Goal: Find contact information: Find contact information

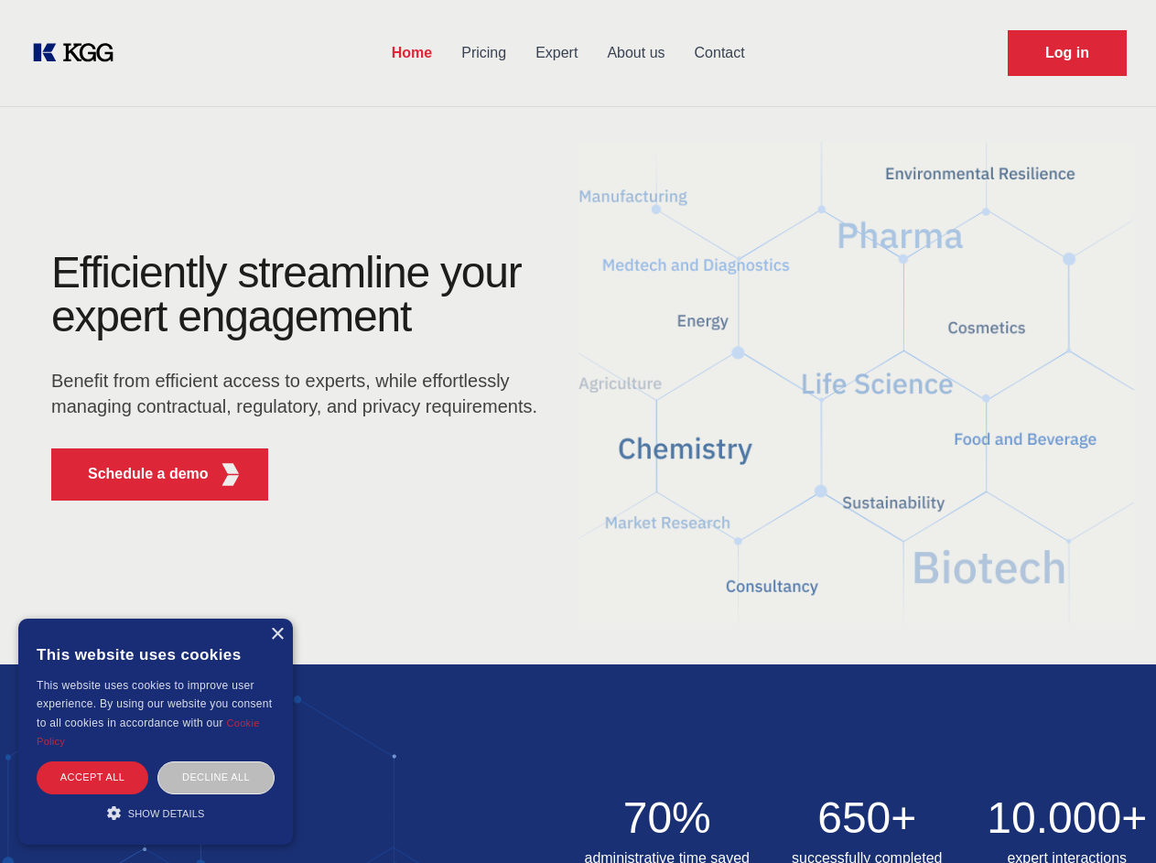
click at [578, 431] on div "Efficiently streamline your expert engagement Benefit from efficient access to …" at bounding box center [300, 383] width 557 height 265
click at [137, 474] on p "Schedule a demo" at bounding box center [148, 474] width 121 height 22
click at [277, 635] on div "× This website uses cookies This website uses cookies to improve user experienc…" at bounding box center [155, 732] width 275 height 226
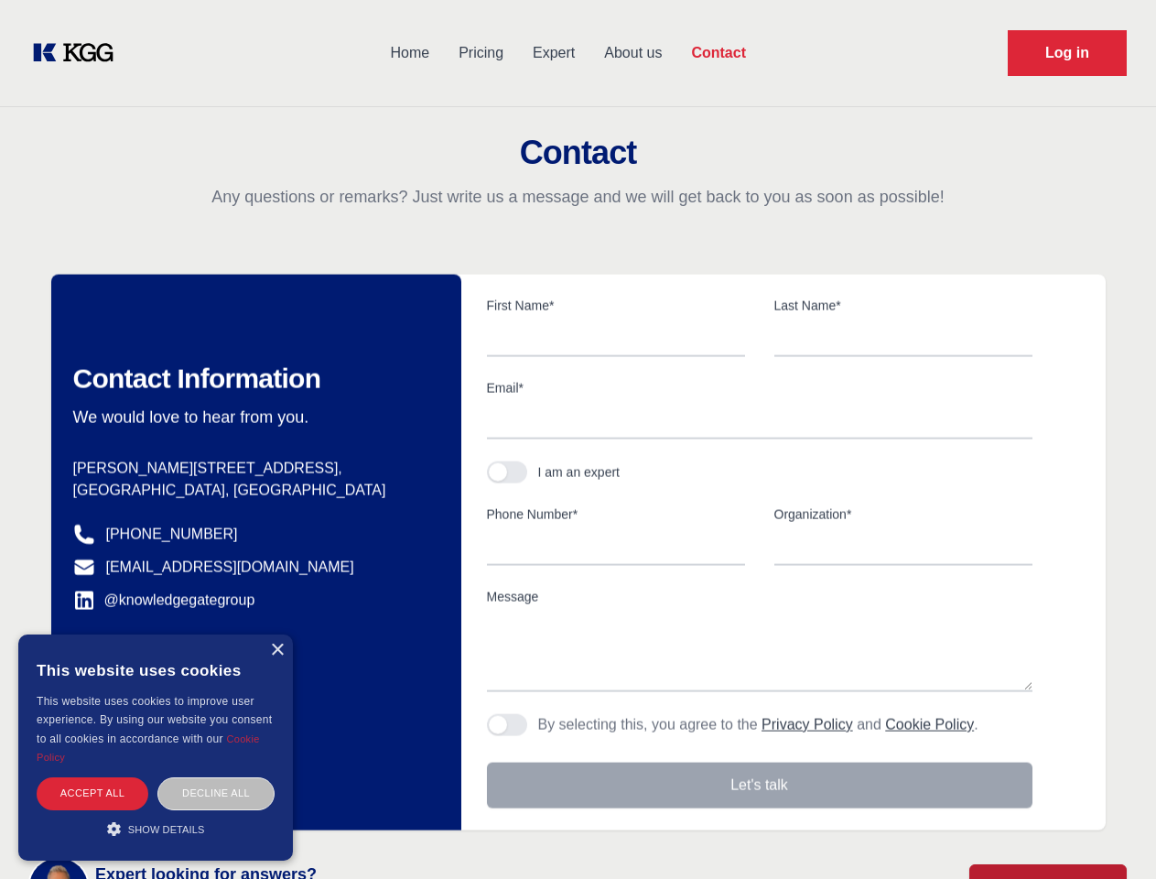
click at [92, 777] on div "Accept all" at bounding box center [93, 793] width 112 height 32
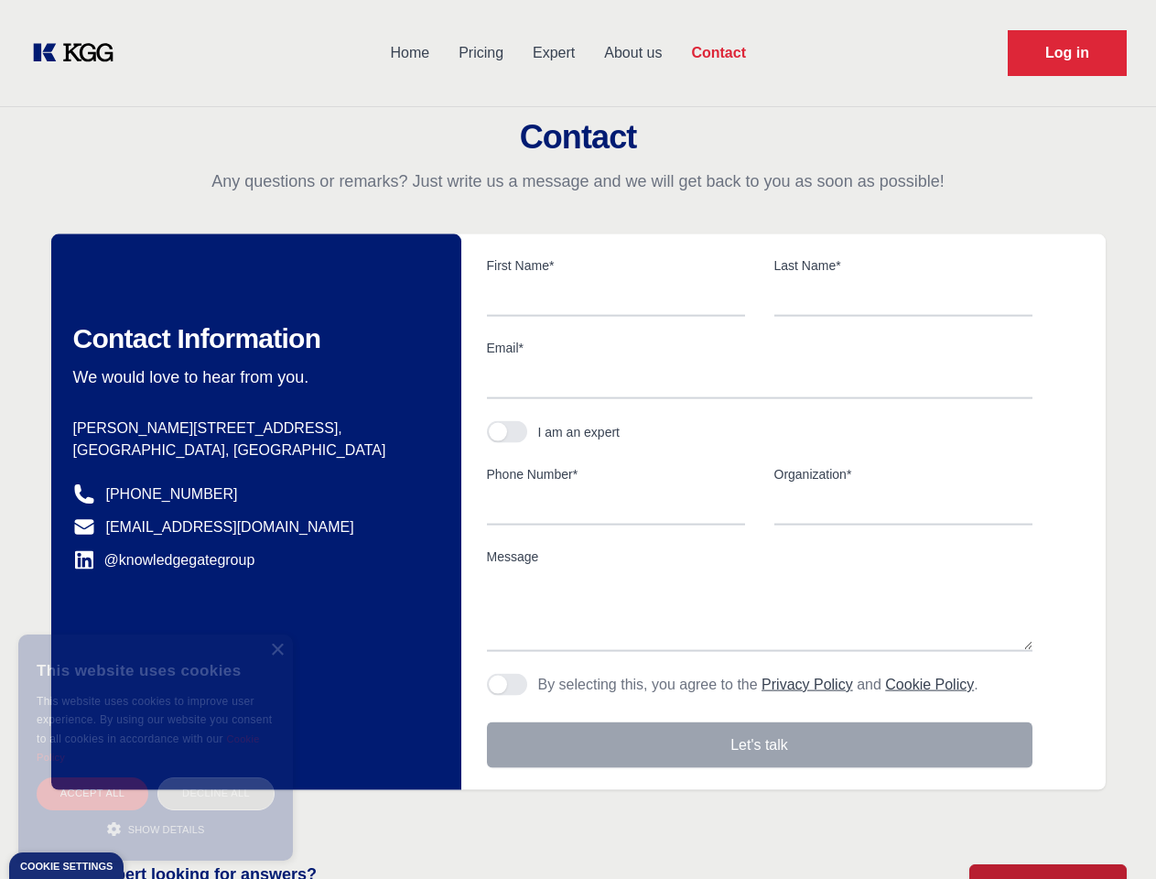
click at [216, 777] on div "Decline all" at bounding box center [215, 793] width 117 height 32
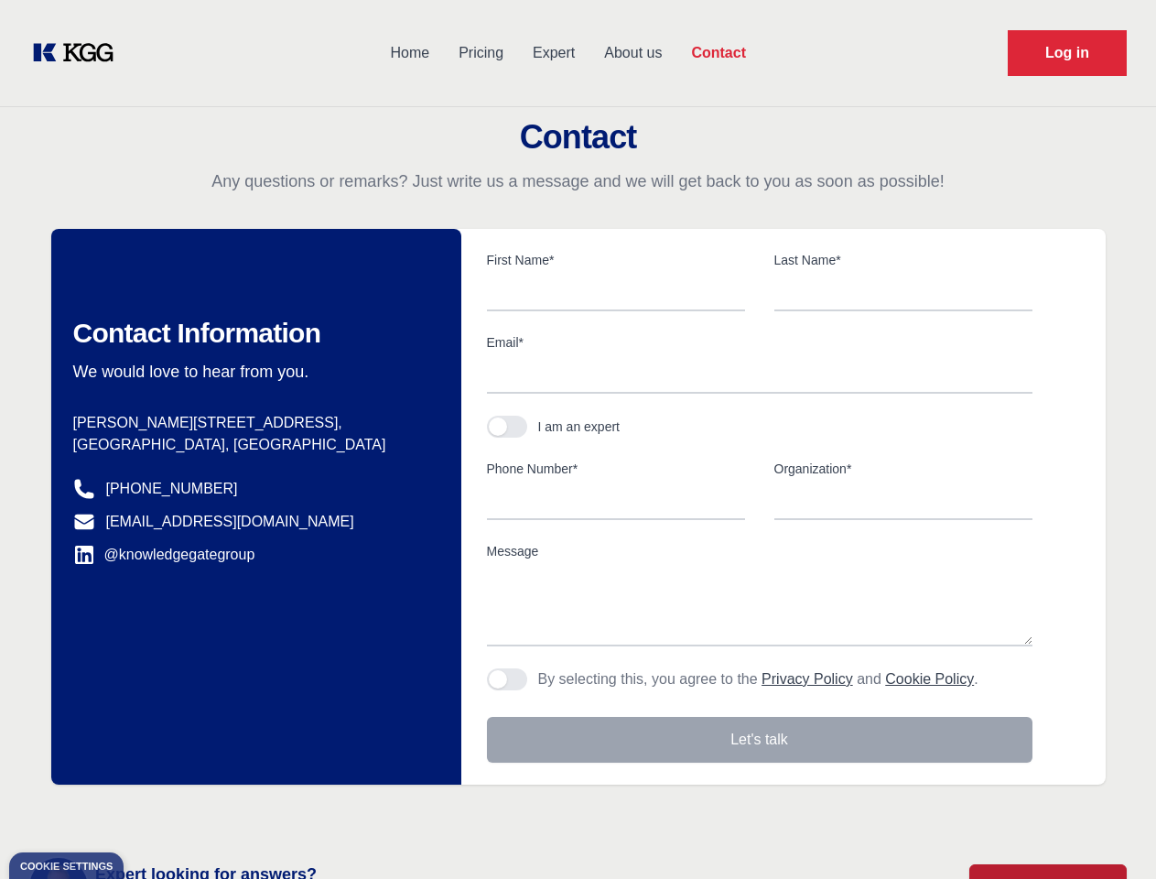
click at [156, 813] on main "Contact Any questions or remarks? Just write us a message and we will get back …" at bounding box center [578, 476] width 1156 height 953
